Goal: Complete application form: Complete application form

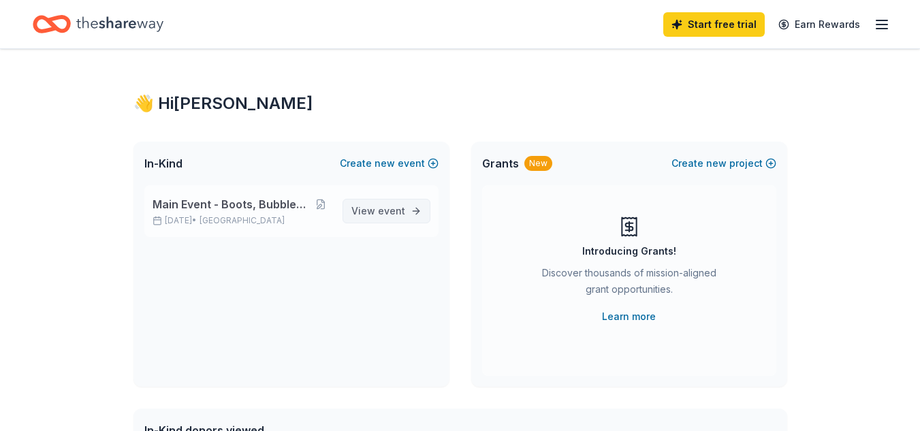
click at [390, 213] on span "event" at bounding box center [391, 211] width 27 height 12
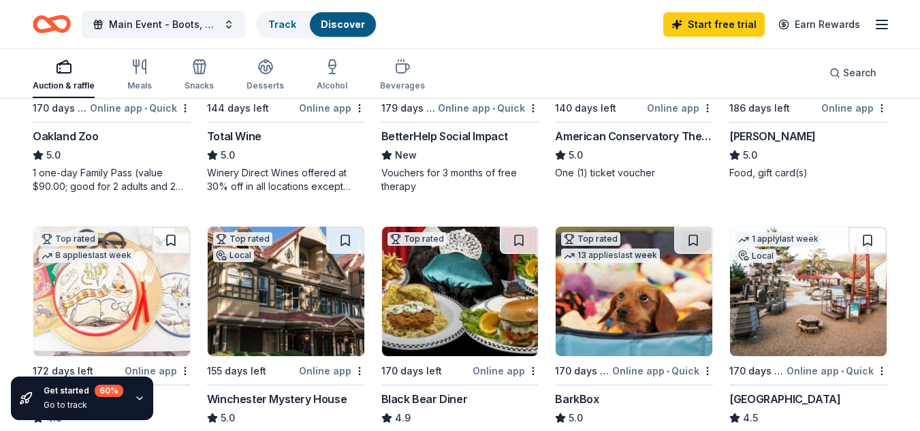
scroll to position [282, 0]
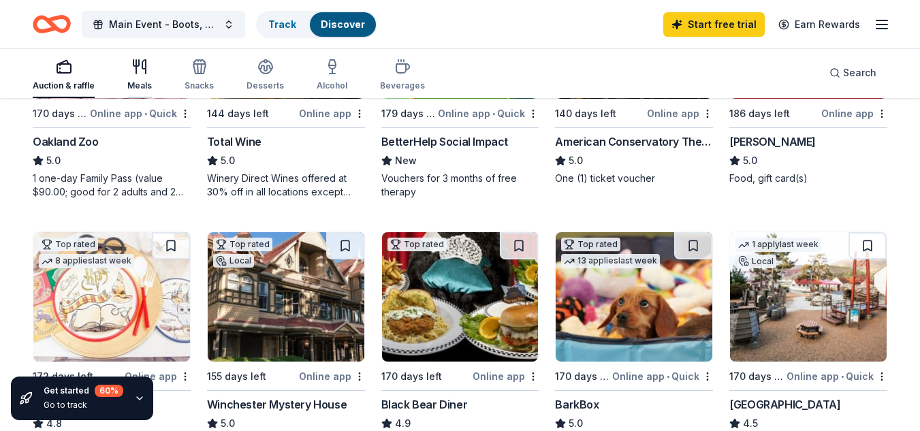
click at [140, 78] on div "Meals" at bounding box center [139, 75] width 25 height 33
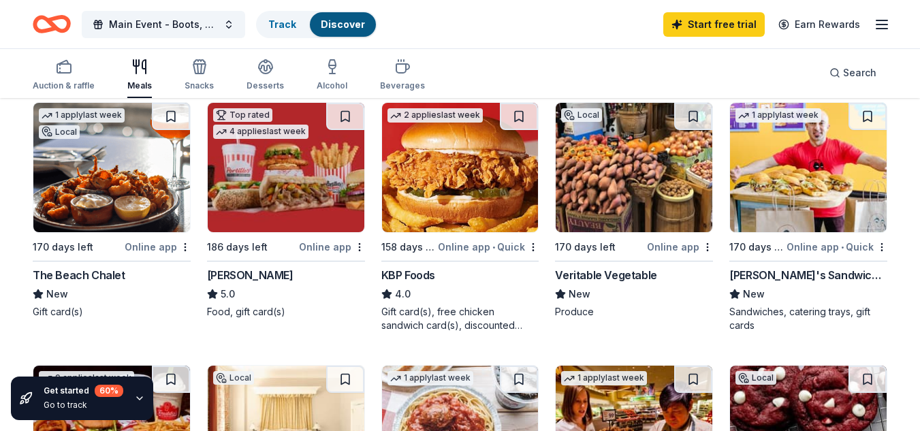
scroll to position [150, 0]
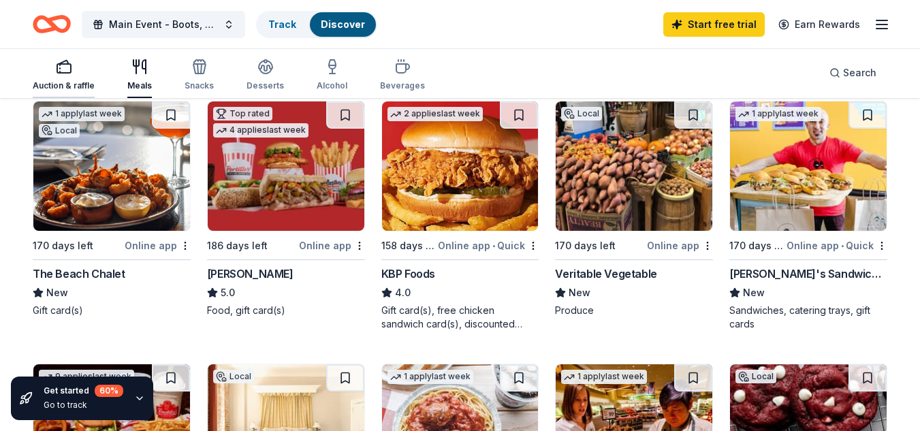
click at [69, 81] on div "Auction & raffle" at bounding box center [64, 85] width 62 height 11
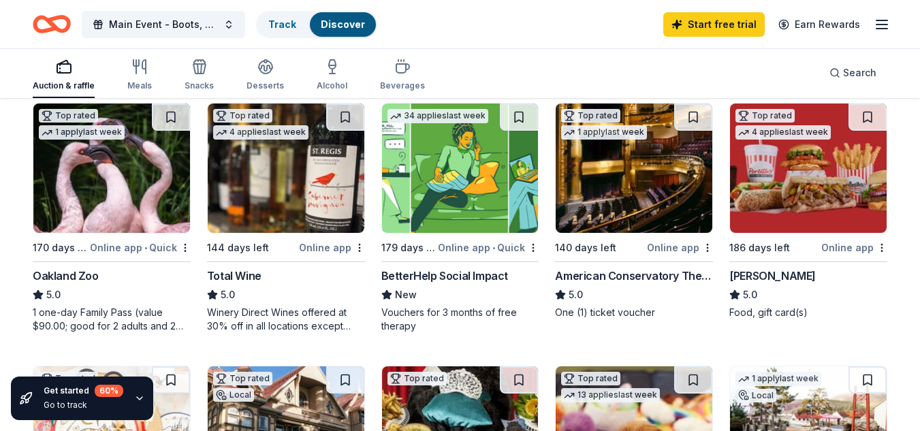
scroll to position [148, 0]
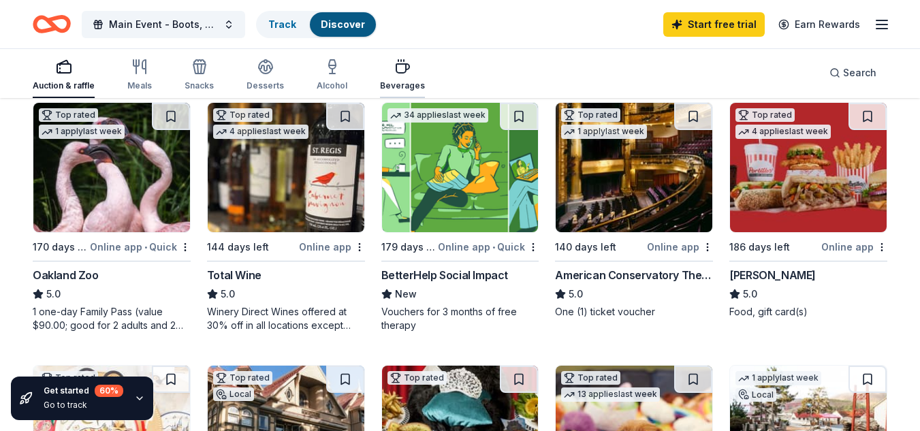
click at [398, 86] on div "Beverages" at bounding box center [402, 85] width 45 height 11
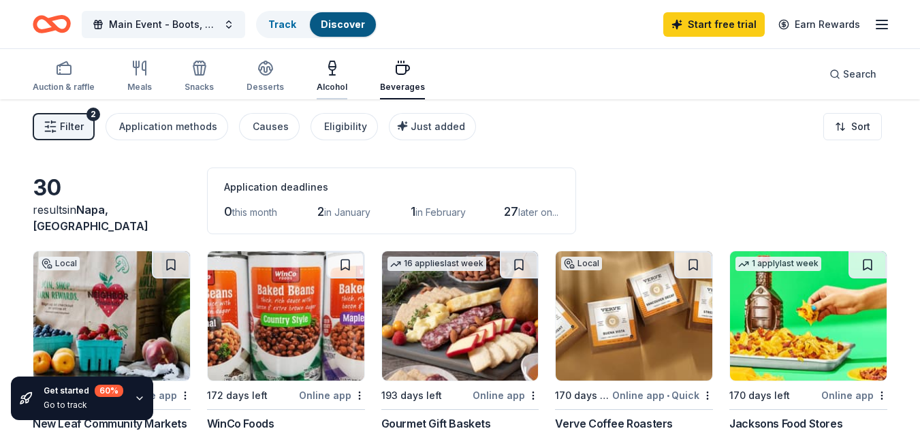
click at [332, 82] on div "Alcohol" at bounding box center [332, 87] width 31 height 11
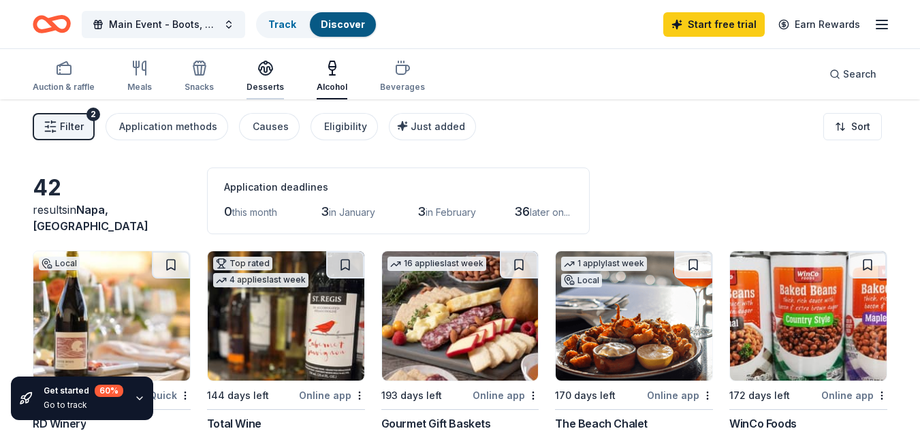
click at [266, 84] on div "Desserts" at bounding box center [265, 87] width 37 height 11
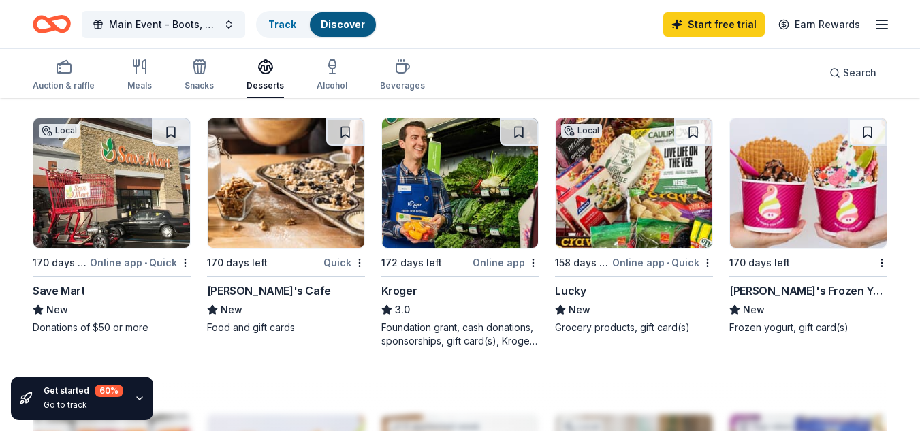
scroll to position [922, 0]
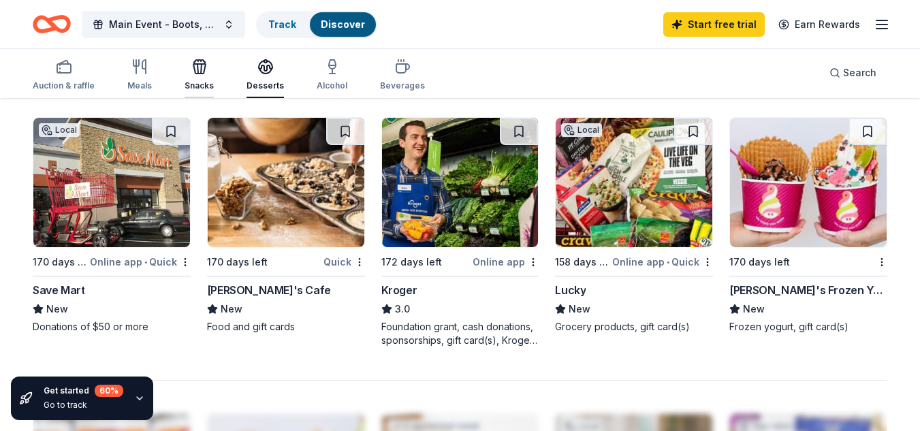
click at [200, 79] on div "Snacks" at bounding box center [199, 75] width 29 height 33
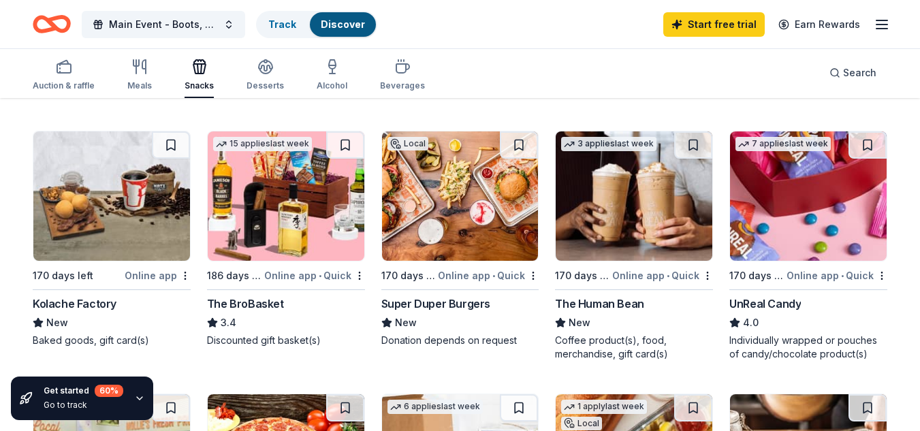
scroll to position [646, 0]
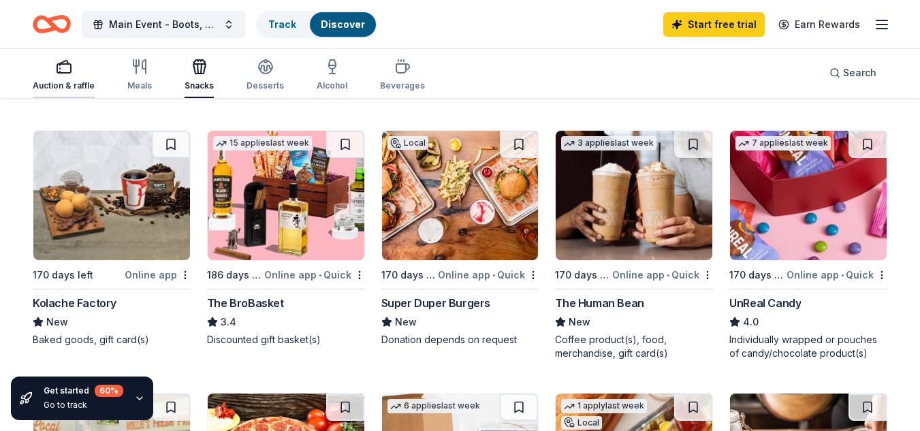
click at [68, 83] on div "Auction & raffle" at bounding box center [64, 85] width 62 height 11
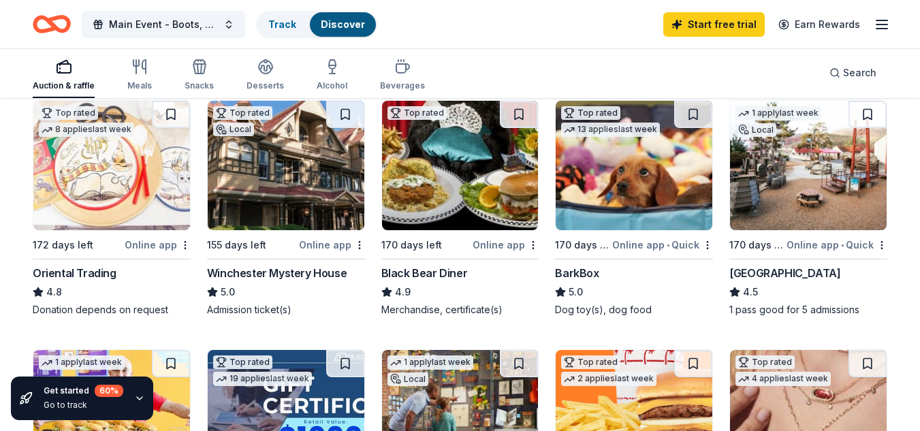
scroll to position [415, 0]
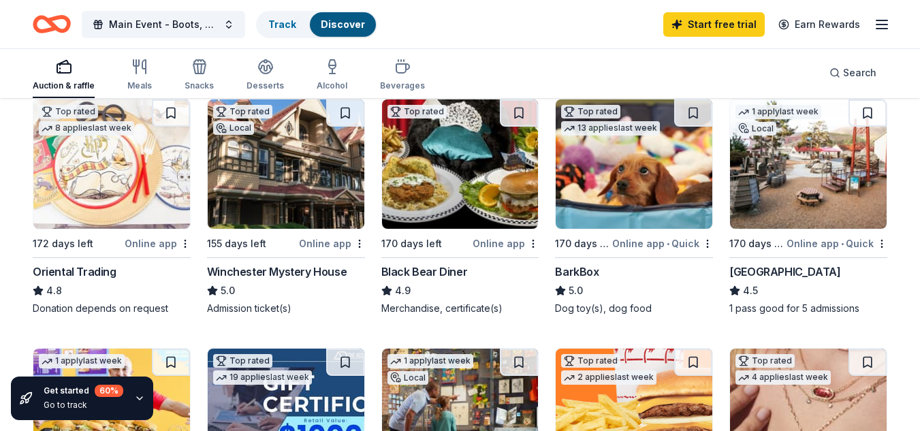
click at [581, 277] on div "BarkBox" at bounding box center [577, 272] width 44 height 16
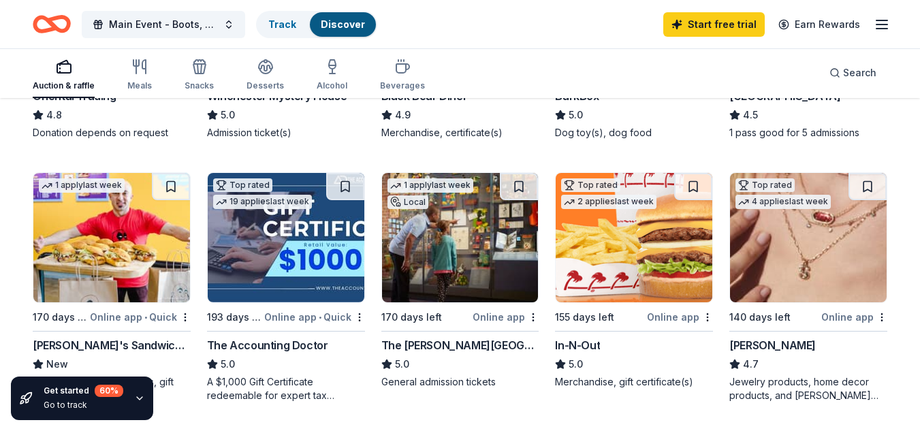
scroll to position [590, 0]
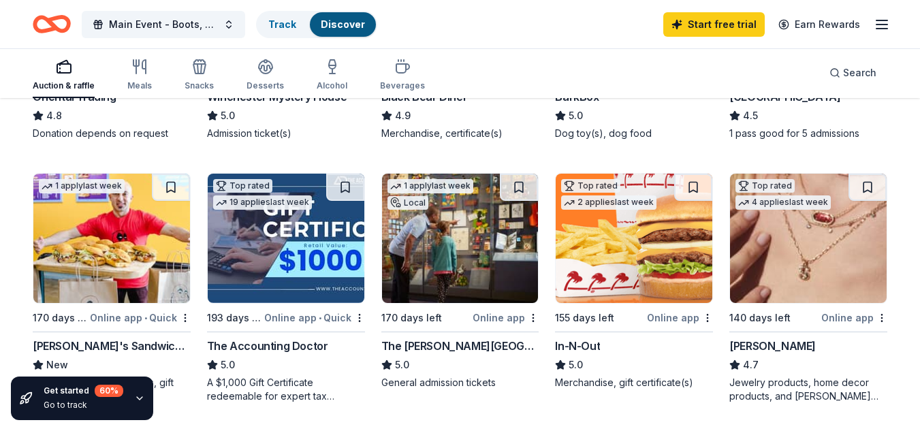
click at [681, 261] on img at bounding box center [634, 238] width 157 height 129
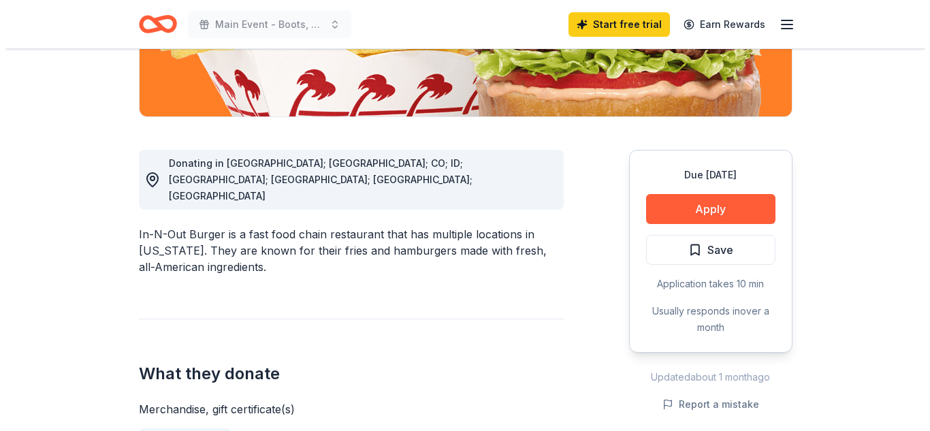
scroll to position [298, 0]
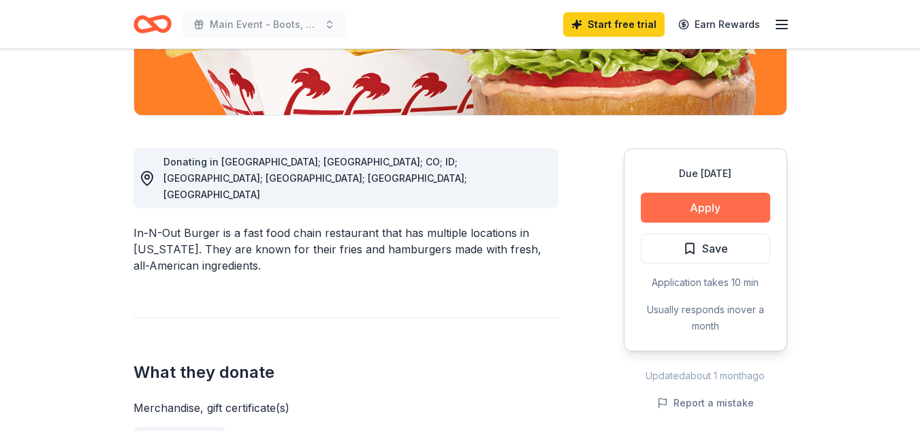
click at [743, 213] on button "Apply" at bounding box center [705, 208] width 129 height 30
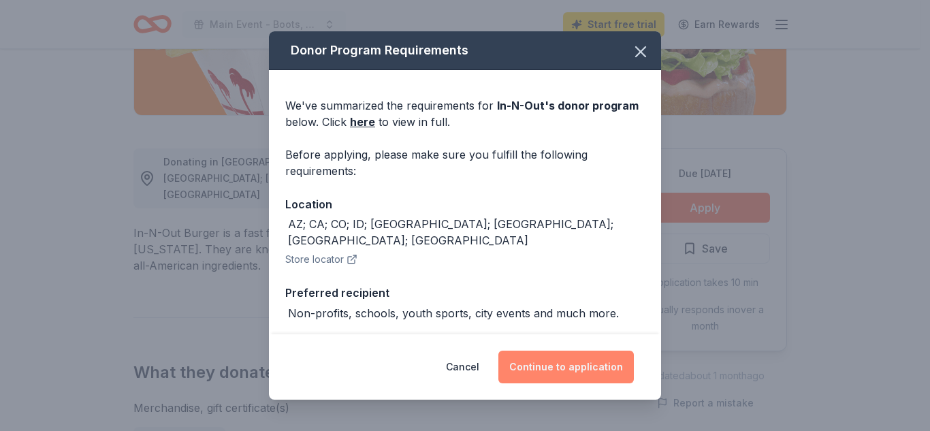
click at [591, 379] on button "Continue to application" at bounding box center [567, 367] width 136 height 33
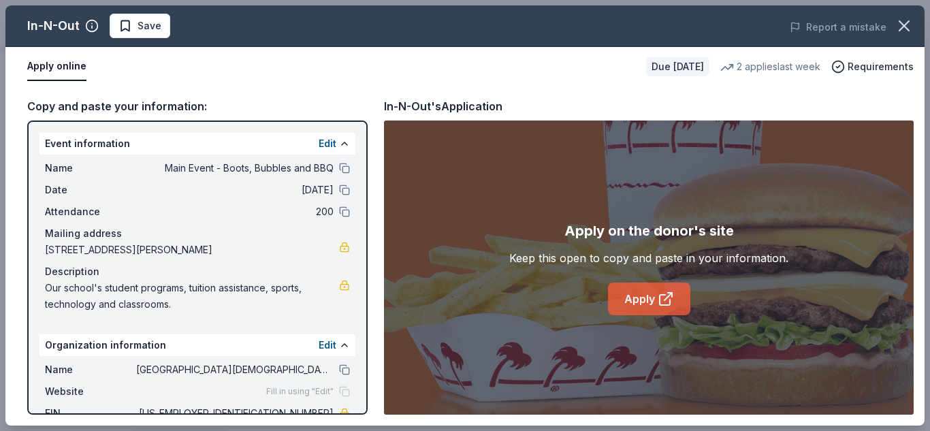
click at [649, 308] on link "Apply" at bounding box center [649, 299] width 82 height 33
